Goal: Transaction & Acquisition: Purchase product/service

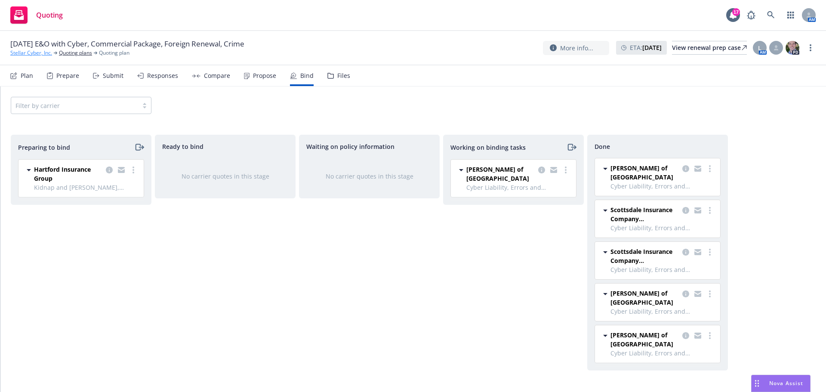
click at [28, 53] on link "Stellar Cyber, Inc." at bounding box center [31, 53] width 42 height 8
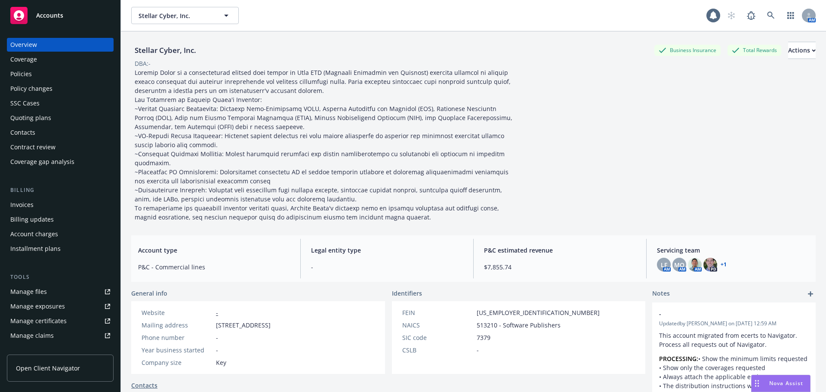
click at [22, 78] on div "Policies" at bounding box center [20, 74] width 21 height 14
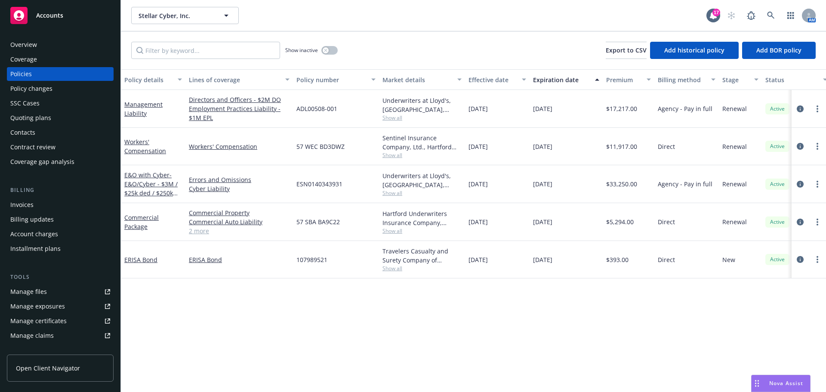
click at [37, 43] on div "Overview" at bounding box center [60, 45] width 100 height 14
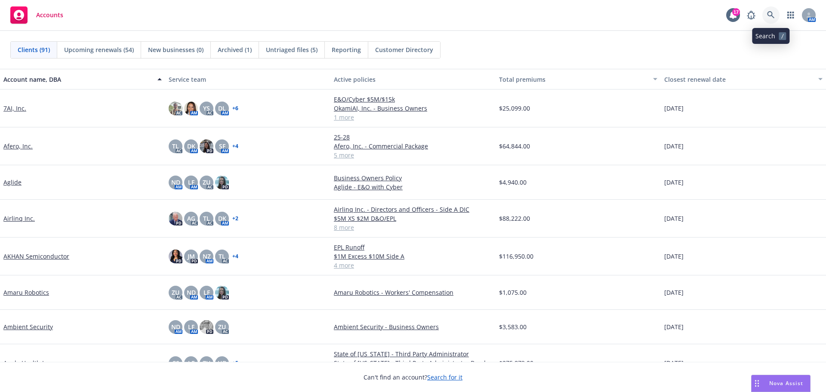
click at [765, 13] on link at bounding box center [770, 14] width 17 height 17
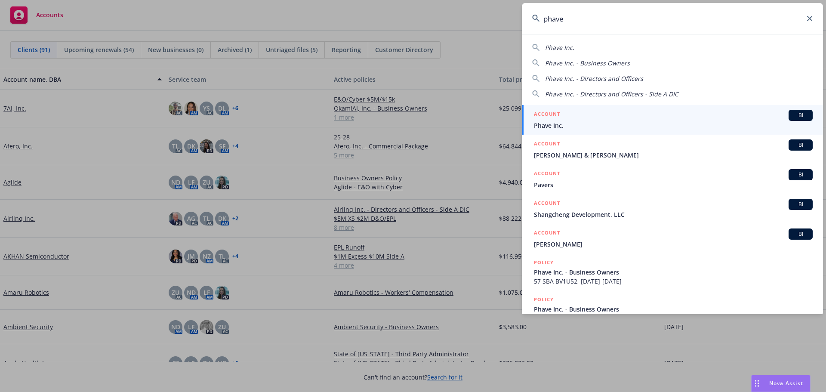
type input "phave"
click at [553, 125] on span "Phave Inc." at bounding box center [673, 125] width 279 height 9
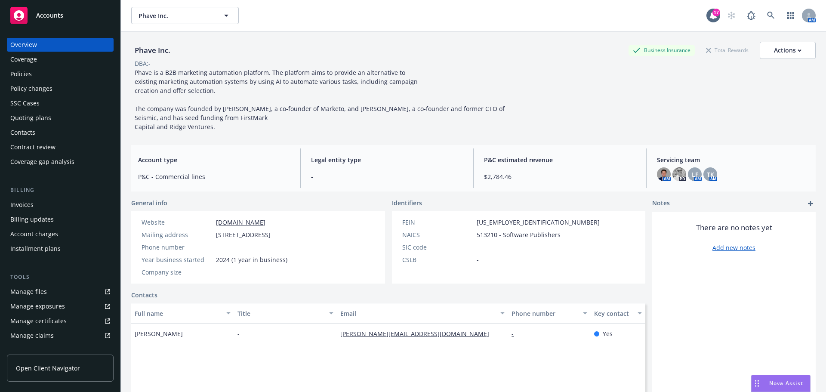
click at [42, 118] on div "Quoting plans" at bounding box center [30, 118] width 41 height 14
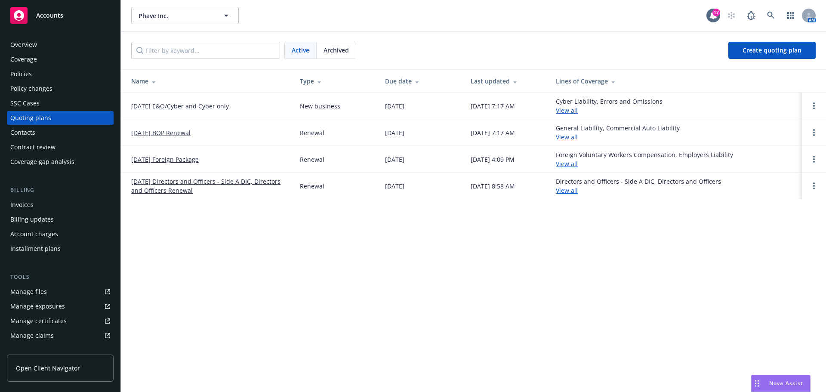
click at [26, 77] on div "Policies" at bounding box center [20, 74] width 21 height 14
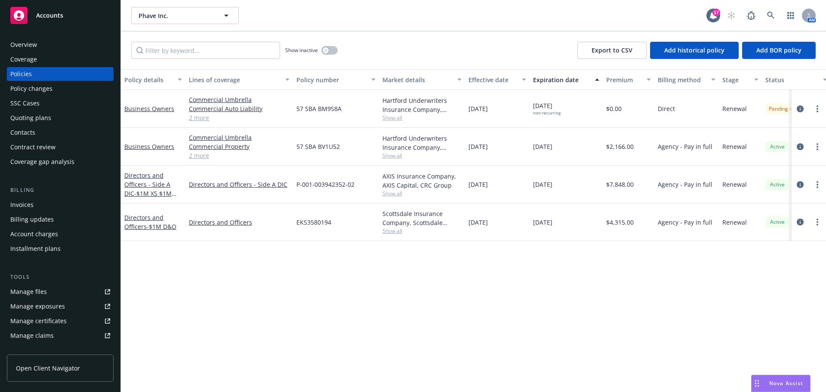
click at [25, 117] on div "Quoting plans" at bounding box center [30, 118] width 41 height 14
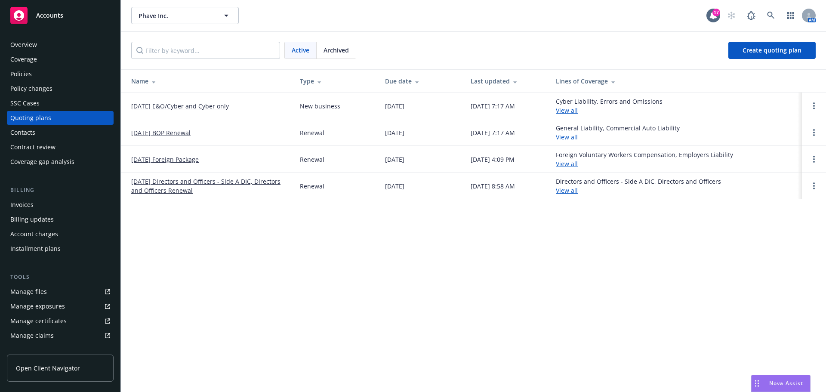
click at [206, 107] on link "7/5/2025 E&O/Cyber and Cyber only" at bounding box center [180, 105] width 98 height 9
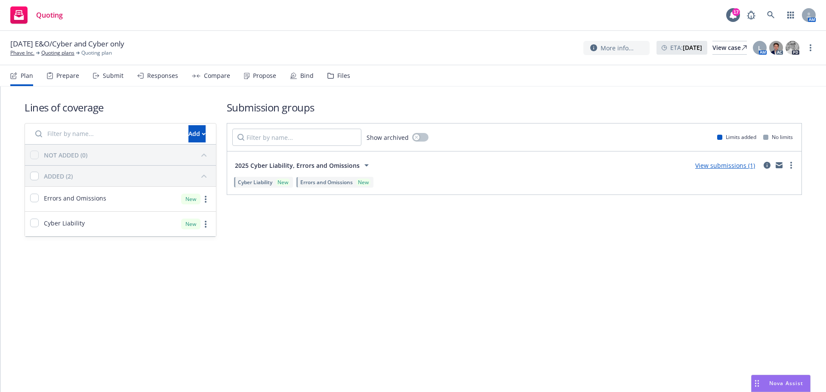
click at [258, 77] on div "Propose" at bounding box center [264, 75] width 23 height 7
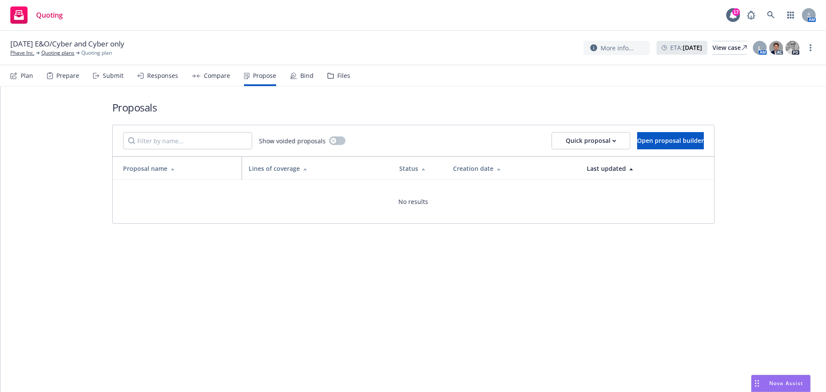
click at [109, 78] on div "Submit" at bounding box center [113, 75] width 21 height 7
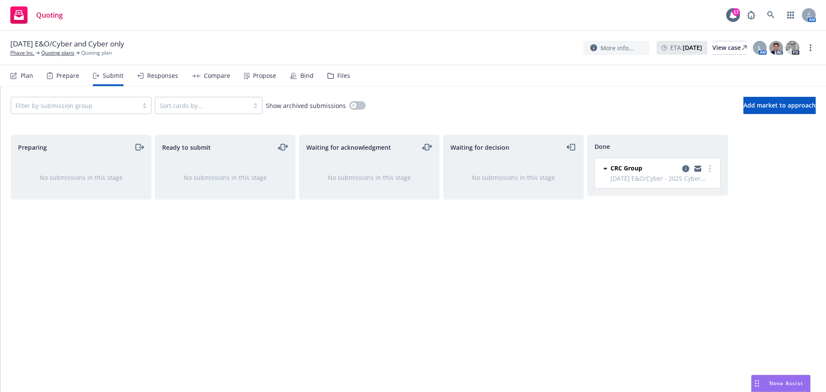
click at [685, 169] on icon "copy logging email" at bounding box center [685, 168] width 7 height 7
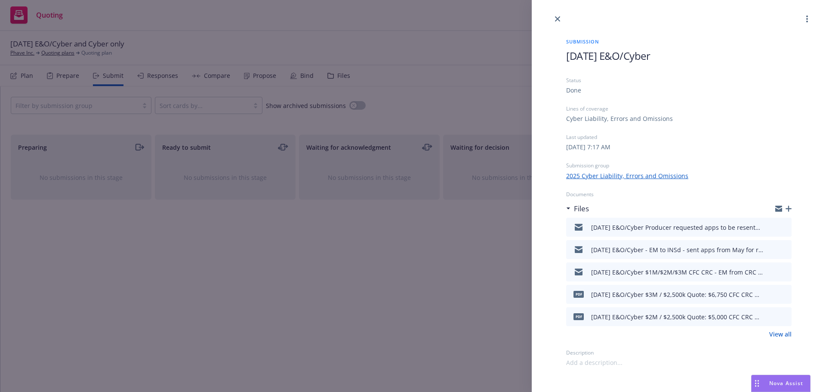
click at [783, 227] on icon "preview file" at bounding box center [783, 227] width 8 height 6
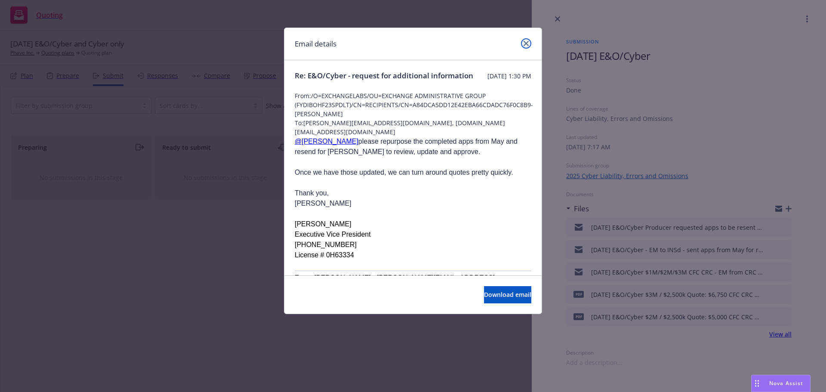
click at [528, 45] on icon "close" at bounding box center [525, 43] width 5 height 5
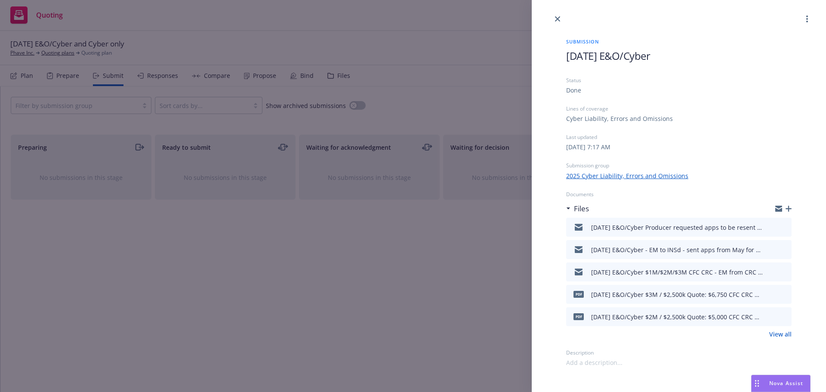
click at [787, 249] on button "preview file" at bounding box center [782, 249] width 9 height 8
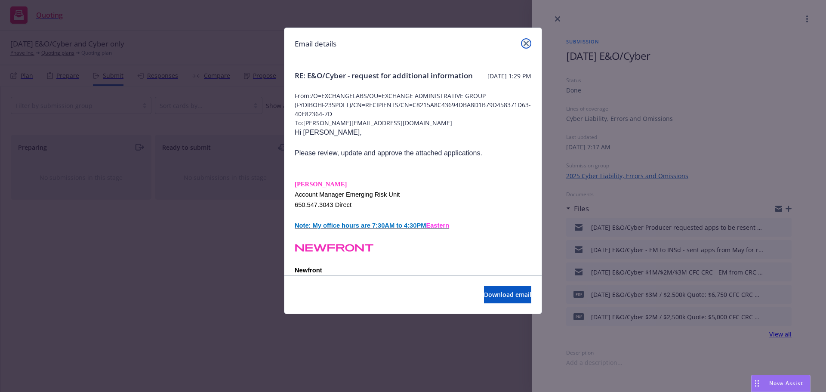
click at [527, 41] on icon "close" at bounding box center [525, 43] width 5 height 5
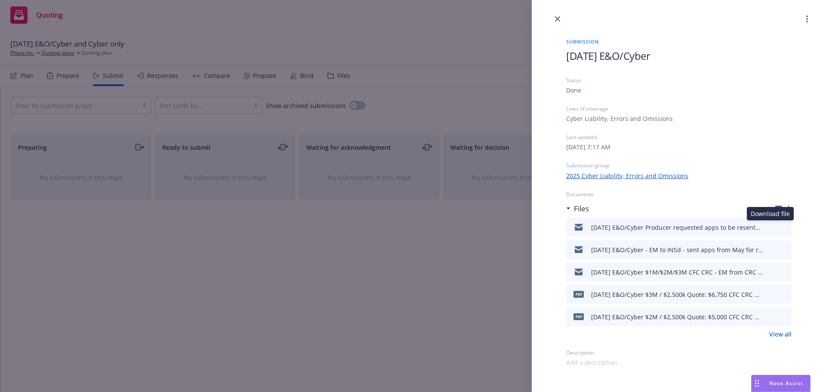
click at [769, 226] on icon "download file" at bounding box center [769, 225] width 6 height 5
click at [792, 384] on span "Nova Assist" at bounding box center [786, 382] width 34 height 7
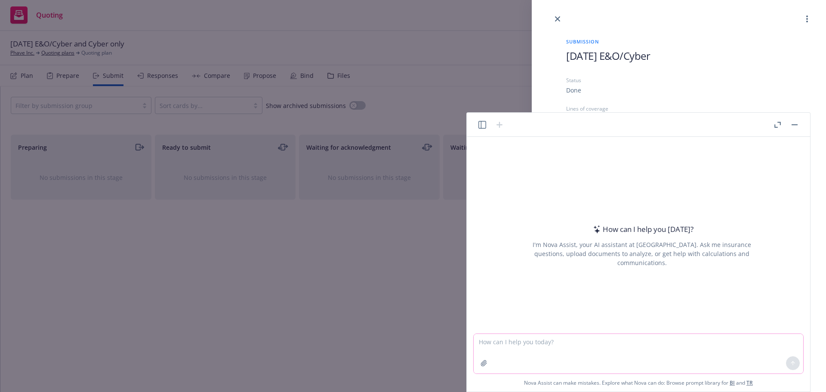
click at [494, 338] on textarea at bounding box center [637, 354] width 329 height 40
paste textarea "Attached is the insured’s instructions for updates to the applications previous…"
type textarea "better way to say: Attached is the insured’s instructions for updates to the ap…"
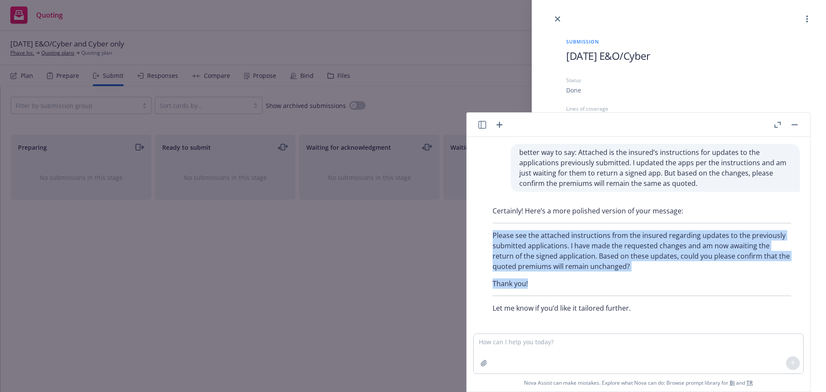
drag, startPoint x: 492, startPoint y: 231, endPoint x: 534, endPoint y: 262, distance: 51.6
click at [534, 282] on div "Certainly! Here’s a more polished version of your message: Please see the attac…" at bounding box center [642, 259] width 316 height 114
copy div "Please see the attached instructions from the insured regarding updates to the …"
click at [793, 124] on icon "button" at bounding box center [794, 124] width 6 height 1
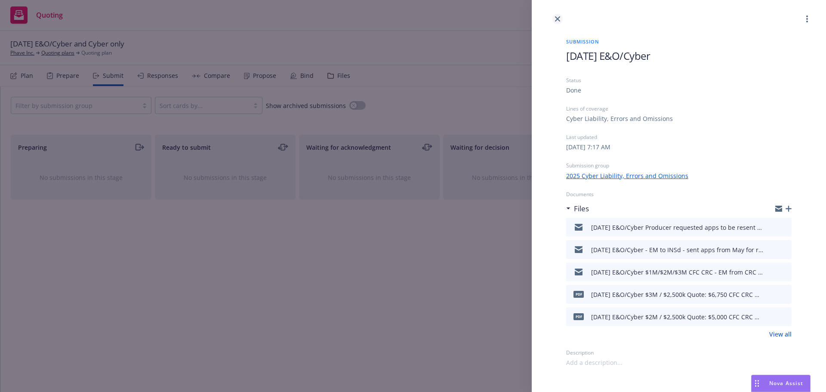
click at [557, 18] on icon "close" at bounding box center [557, 18] width 5 height 5
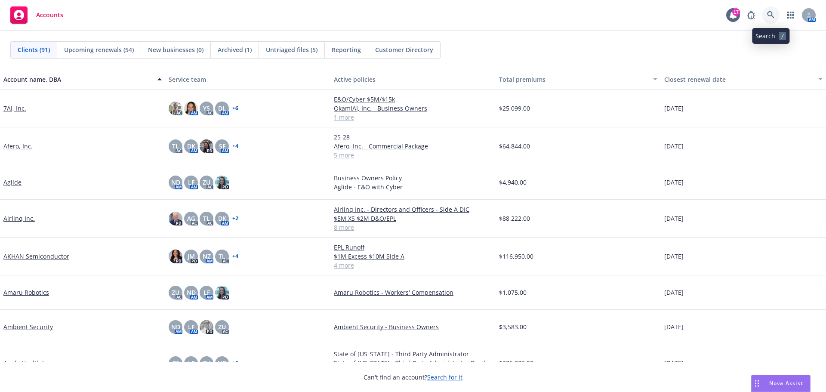
click at [770, 9] on link at bounding box center [770, 14] width 17 height 17
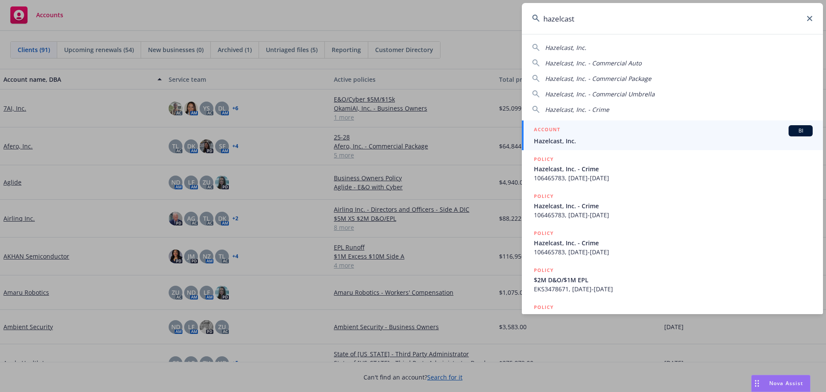
type input "hazelcast"
click at [577, 139] on span "Hazelcast, Inc." at bounding box center [673, 140] width 279 height 9
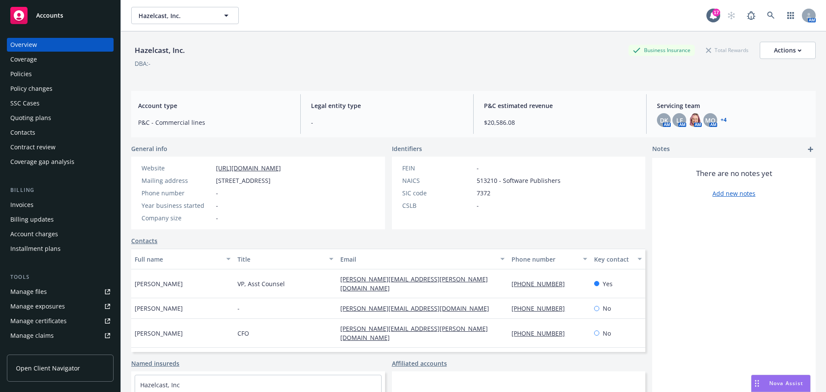
click at [27, 120] on div "Quoting plans" at bounding box center [30, 118] width 41 height 14
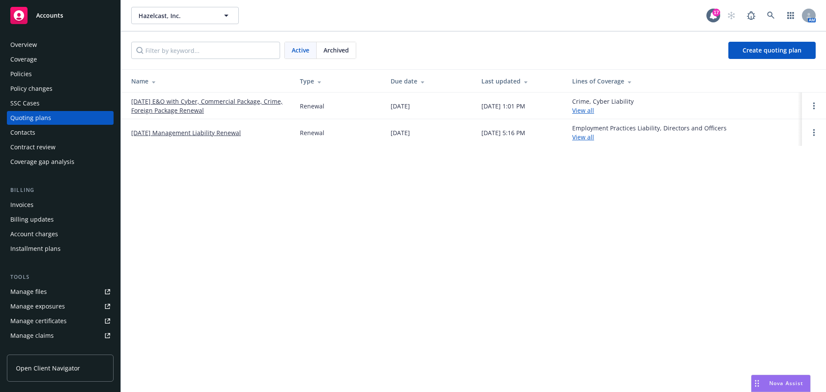
click at [168, 108] on link "[DATE] E&O with Cyber, Commercial Package, Crime, Foreign Package Renewal" at bounding box center [208, 106] width 155 height 18
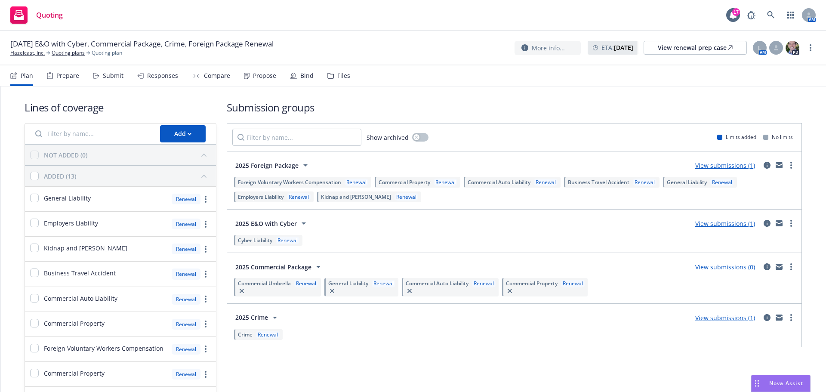
click at [117, 76] on div "Submit" at bounding box center [113, 75] width 21 height 7
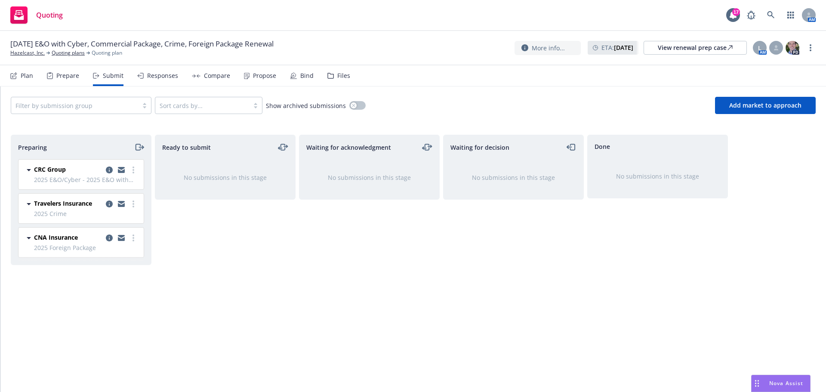
click at [256, 77] on div "Propose" at bounding box center [264, 75] width 23 height 7
